Goal: Entertainment & Leisure: Consume media (video, audio)

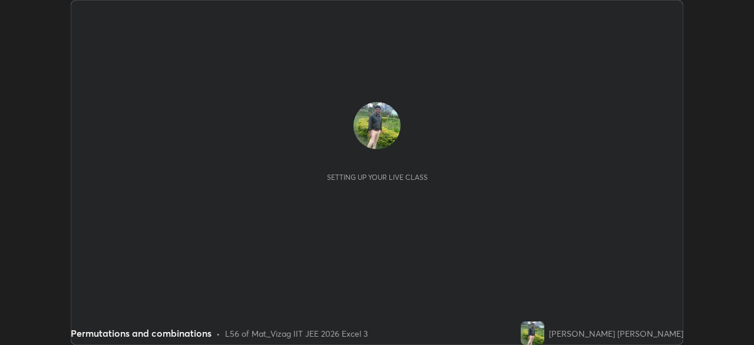
scroll to position [345, 753]
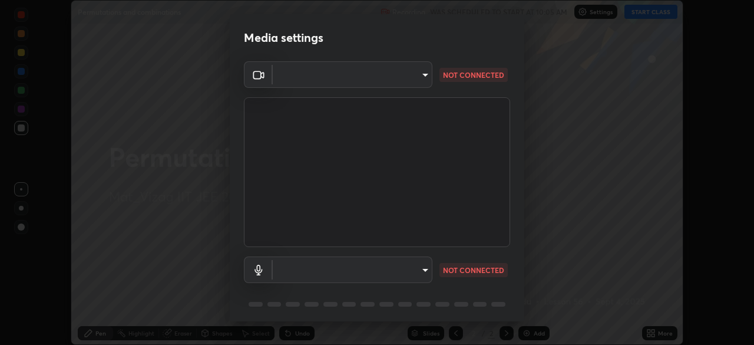
type input "12cae23f7e84f6c315adb1bcb7b91e50d185bf780175e80e71f746803cf48669"
type input "527f3b7b5c25acf81016b080d2cf5667fe74b5eea63a9be01bbb9244b8b8aafc"
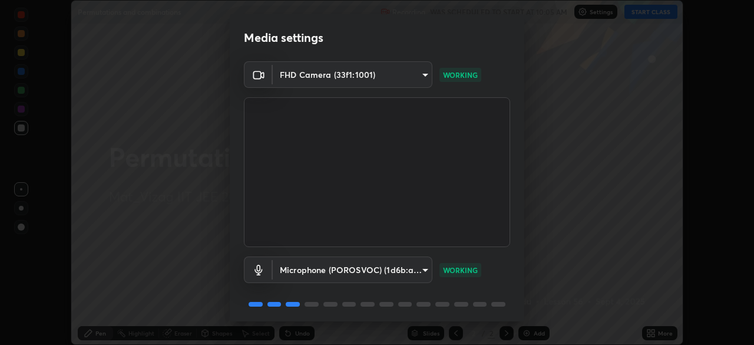
scroll to position [42, 0]
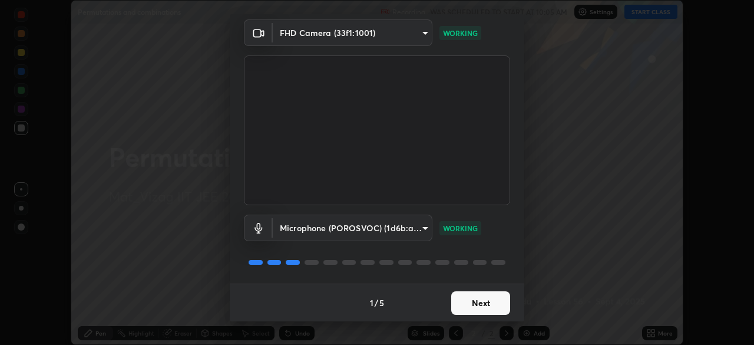
click at [464, 297] on button "Next" at bounding box center [480, 303] width 59 height 24
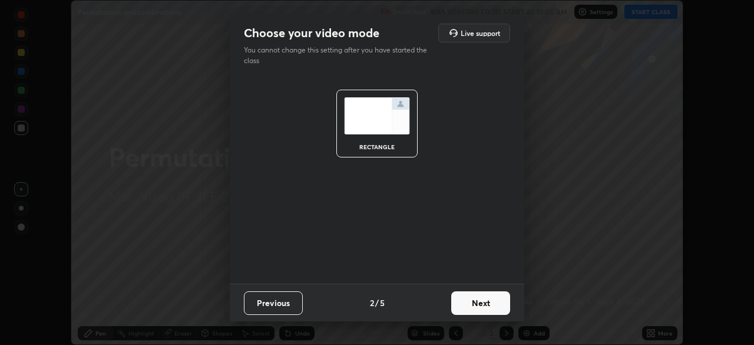
scroll to position [0, 0]
click at [468, 305] on button "Next" at bounding box center [480, 303] width 59 height 24
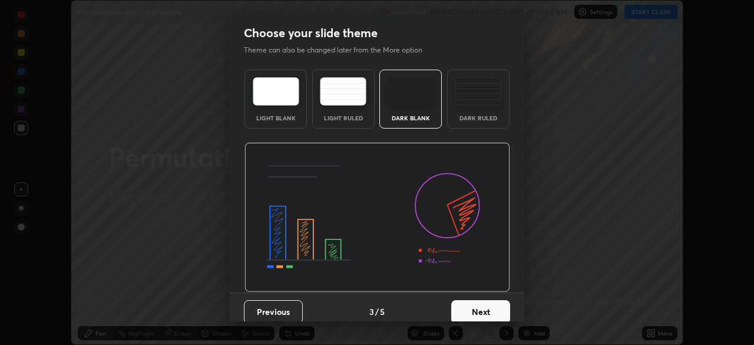
click at [464, 312] on button "Next" at bounding box center [480, 312] width 59 height 24
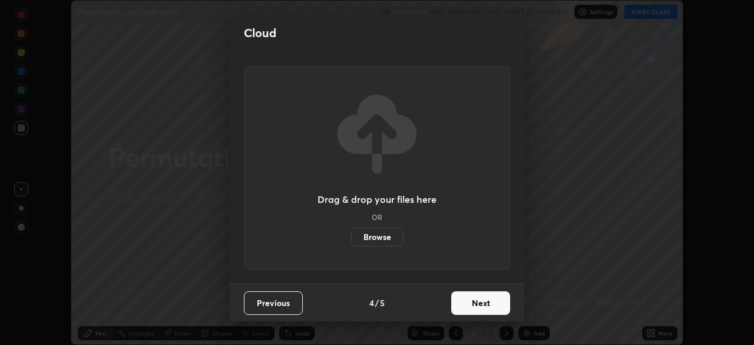
click at [462, 306] on button "Next" at bounding box center [480, 303] width 59 height 24
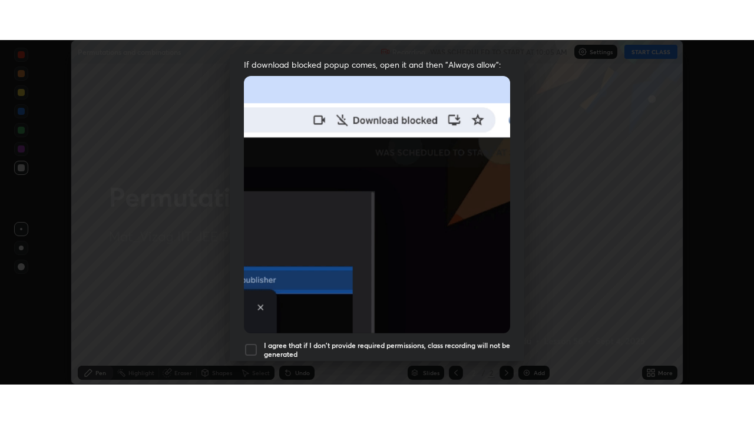
scroll to position [282, 0]
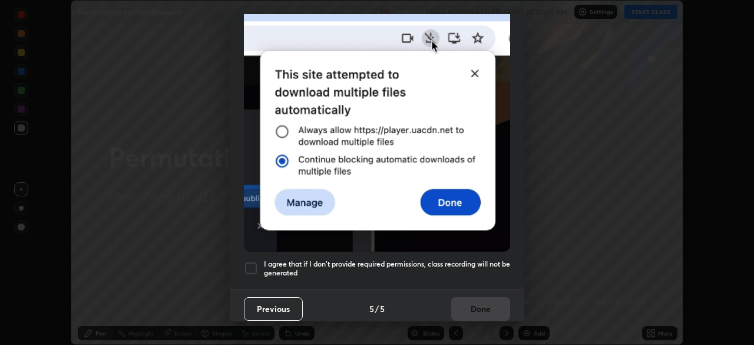
click at [253, 261] on div at bounding box center [251, 268] width 14 height 14
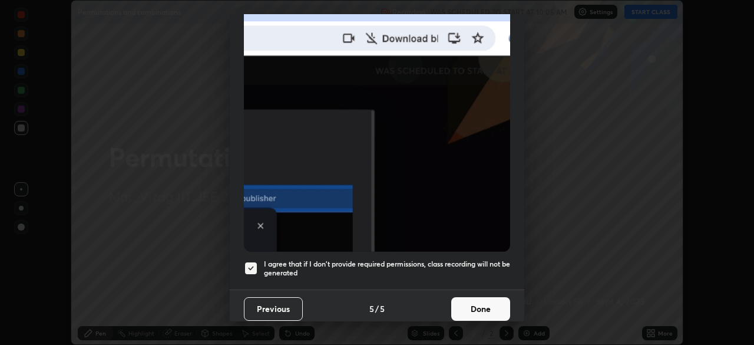
click at [468, 303] on button "Done" at bounding box center [480, 309] width 59 height 24
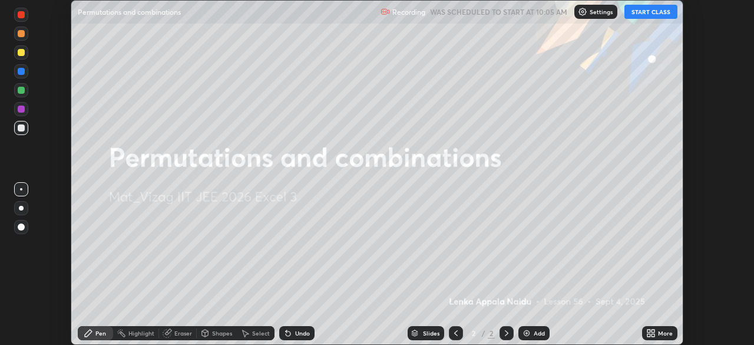
click at [647, 333] on icon at bounding box center [648, 334] width 3 height 3
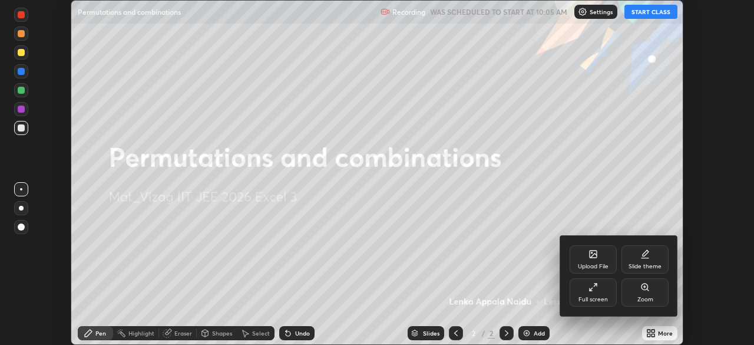
click at [590, 290] on icon at bounding box center [591, 288] width 3 height 3
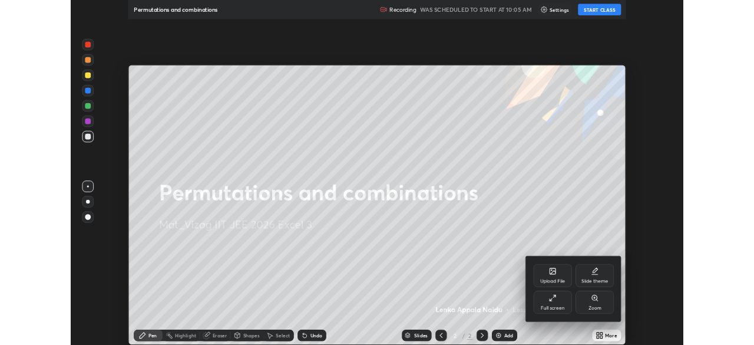
scroll to position [424, 754]
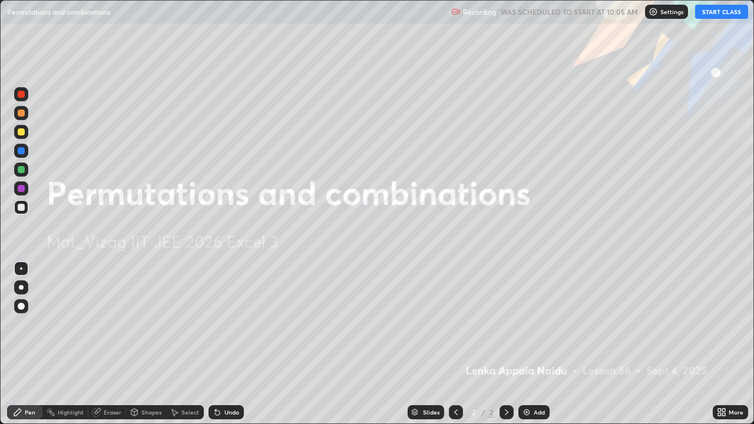
click at [711, 12] on button "START CLASS" at bounding box center [721, 12] width 53 height 14
click at [523, 344] on img at bounding box center [526, 412] width 9 height 9
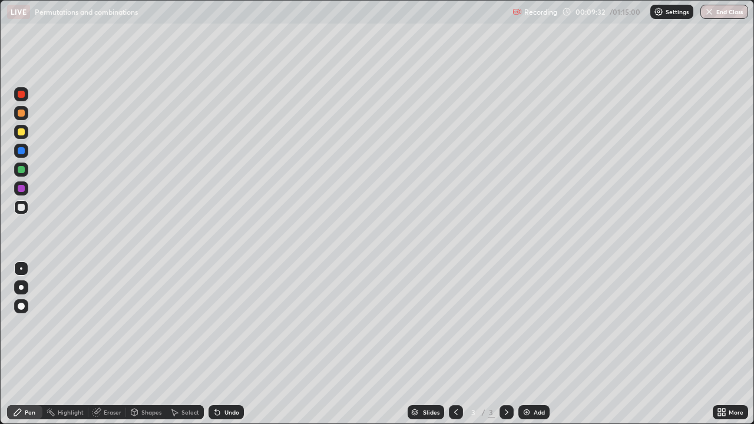
click at [522, 344] on img at bounding box center [526, 412] width 9 height 9
click at [527, 344] on img at bounding box center [526, 412] width 9 height 9
click at [522, 344] on img at bounding box center [526, 412] width 9 height 9
click at [525, 344] on img at bounding box center [526, 412] width 9 height 9
click at [455, 344] on icon at bounding box center [455, 412] width 9 height 9
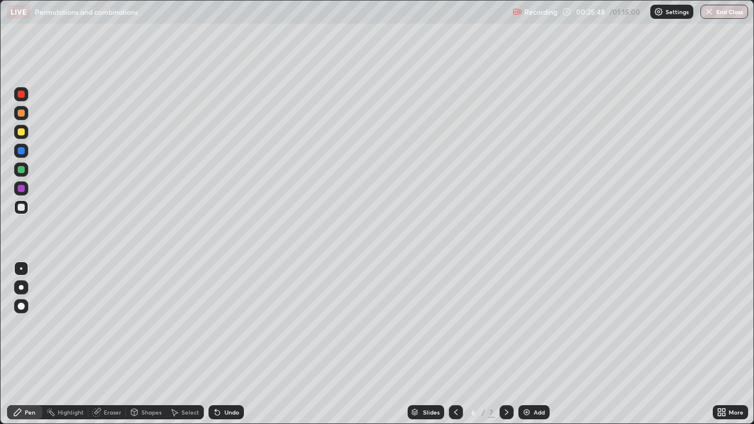
click at [505, 344] on icon at bounding box center [507, 412] width 4 height 6
click at [522, 344] on img at bounding box center [526, 412] width 9 height 9
click at [453, 344] on icon at bounding box center [455, 412] width 9 height 9
click at [455, 344] on icon at bounding box center [455, 412] width 9 height 9
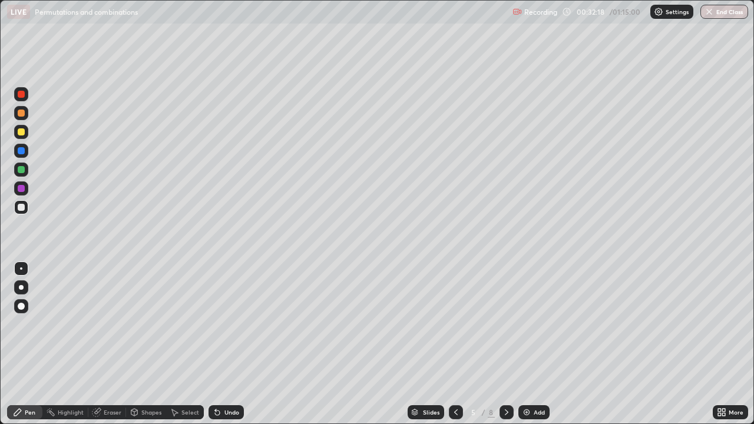
click at [504, 344] on icon at bounding box center [506, 412] width 9 height 9
click at [507, 344] on div at bounding box center [506, 412] width 14 height 14
click at [504, 344] on icon at bounding box center [506, 412] width 9 height 9
click at [519, 344] on div "Add" at bounding box center [533, 412] width 31 height 14
click at [521, 344] on div "Add" at bounding box center [533, 412] width 31 height 14
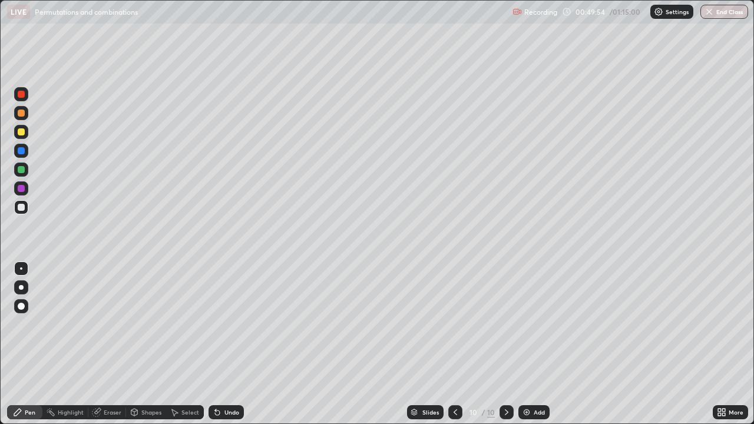
click at [522, 344] on img at bounding box center [526, 412] width 9 height 9
click at [100, 344] on icon at bounding box center [96, 412] width 9 height 9
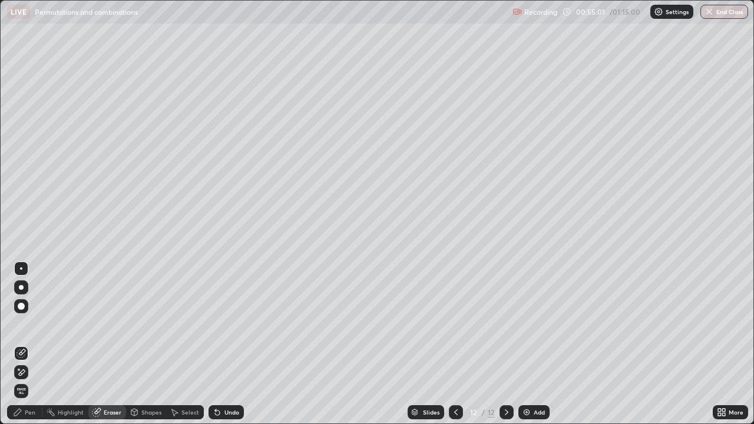
click at [21, 344] on icon at bounding box center [17, 412] width 9 height 9
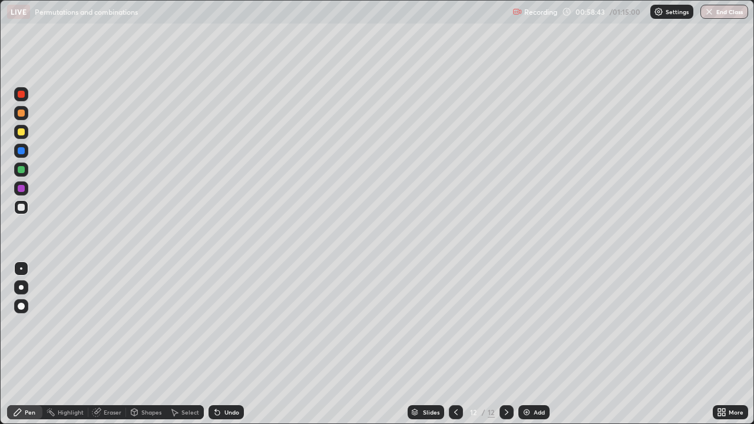
click at [525, 344] on div "Add" at bounding box center [533, 412] width 31 height 14
click at [119, 317] on icon at bounding box center [120, 319] width 5 height 5
click at [706, 13] on img "button" at bounding box center [708, 11] width 9 height 9
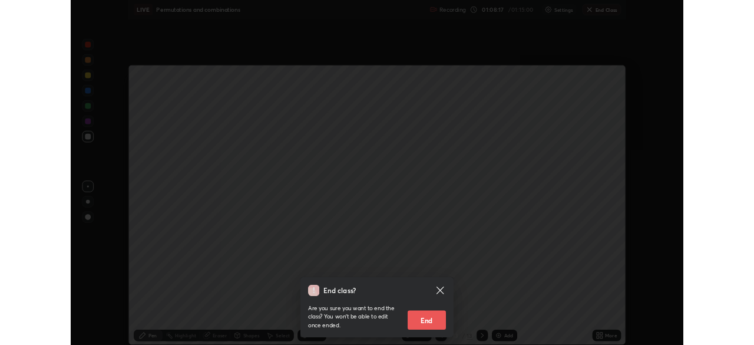
scroll to position [58554, 58145]
